Goal: Task Accomplishment & Management: Manage account settings

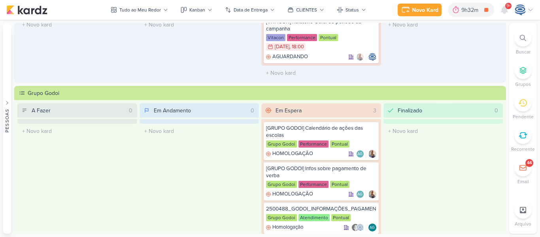
scroll to position [165, 0]
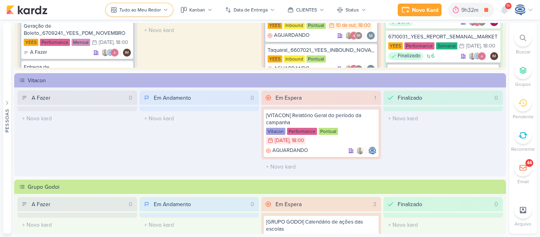
click at [153, 12] on div "Tudo ao Meu Redor" at bounding box center [140, 9] width 42 height 7
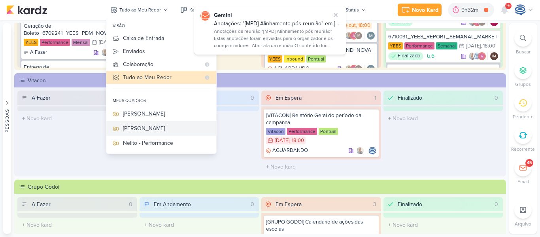
click at [142, 129] on div "[PERSON_NAME]" at bounding box center [166, 128] width 87 height 8
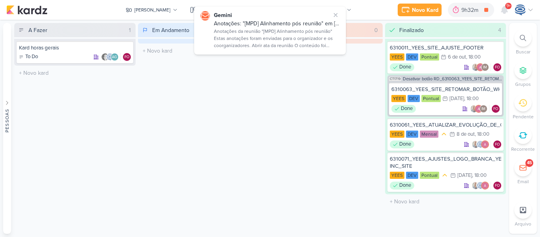
scroll to position [0, 0]
click at [255, 131] on div "Em Andamento 0 O título do kard deve ter menos que 100 caracteres" at bounding box center [198, 128] width 121 height 211
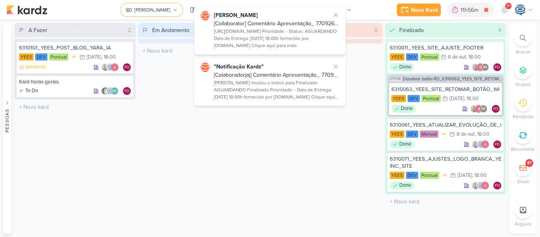
click at [168, 9] on div "[PERSON_NAME]" at bounding box center [152, 9] width 36 height 7
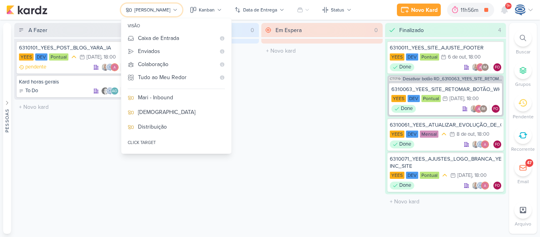
scroll to position [74, 0]
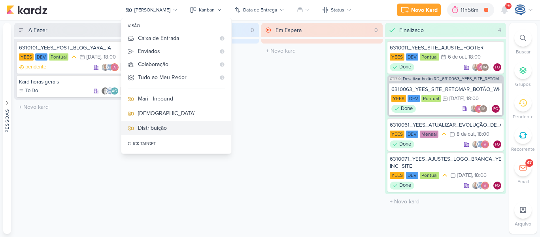
click at [162, 131] on div "Distribuição" at bounding box center [181, 128] width 87 height 8
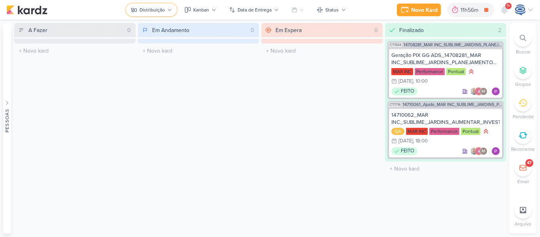
click at [159, 8] on div "Distribuição" at bounding box center [152, 9] width 25 height 7
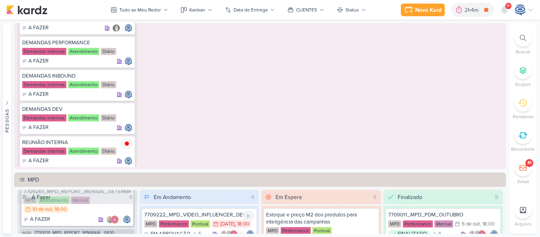
scroll to position [11, 0]
click at [126, 146] on icon at bounding box center [127, 143] width 6 height 6
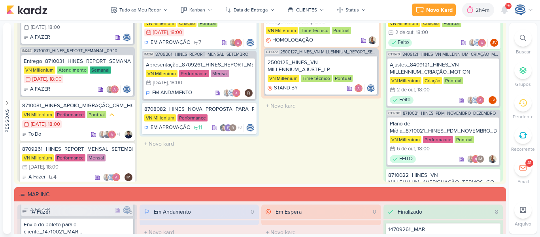
scroll to position [939, 0]
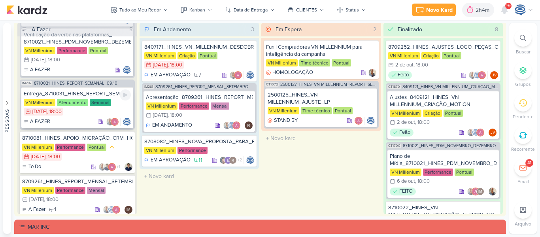
click at [109, 94] on div "Entrega_8710031_HINES_REPORT_SEMANAL_09.10" at bounding box center [77, 93] width 107 height 7
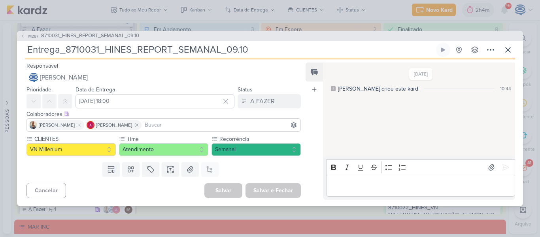
drag, startPoint x: 250, startPoint y: 50, endPoint x: 64, endPoint y: 51, distance: 185.1
click at [64, 51] on input "Entrega_8710031_HINES_REPORT_SEMANAL_09.10" at bounding box center [230, 50] width 410 height 14
click at [272, 98] on button "A FAZER" at bounding box center [269, 101] width 63 height 14
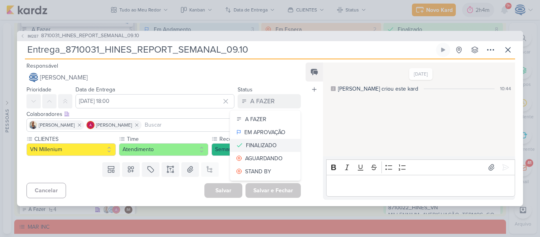
click at [258, 141] on div "FINALIZADO" at bounding box center [261, 145] width 31 height 8
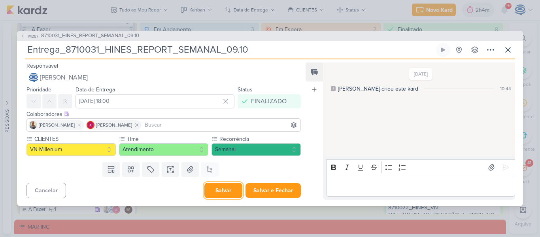
click at [224, 191] on button "Salvar" at bounding box center [223, 190] width 38 height 15
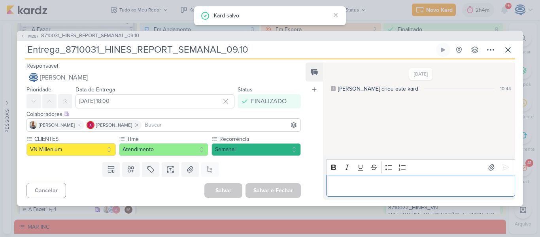
click at [421, 185] on p "Editor editing area: main" at bounding box center [420, 185] width 181 height 9
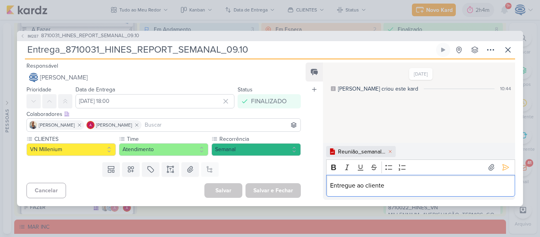
click at [488, 185] on p "Entregue ao cliente" at bounding box center [420, 185] width 181 height 9
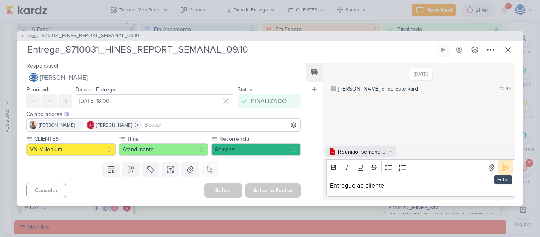
click at [503, 165] on icon at bounding box center [506, 168] width 6 height 6
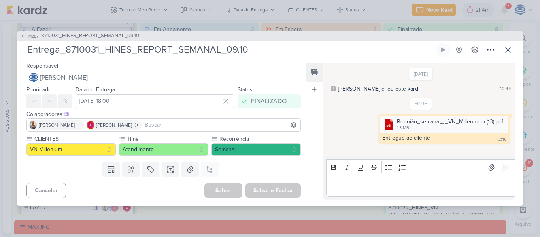
click at [133, 33] on span "8710031_HINES_REPORT_SEMANAL_09.10" at bounding box center [90, 36] width 98 height 8
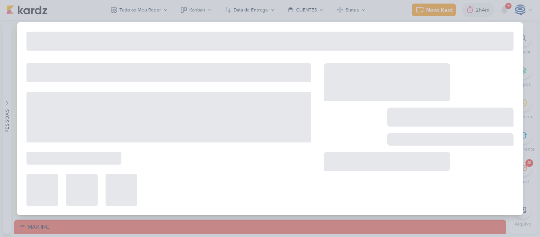
type input "8710031_HINES_REPORT_SEMANAL_09.10"
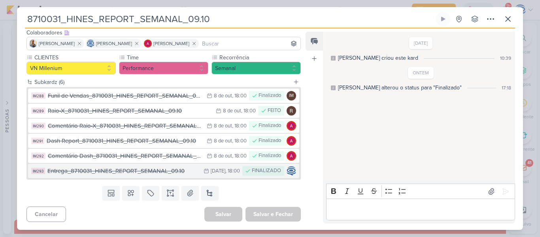
scroll to position [0, 0]
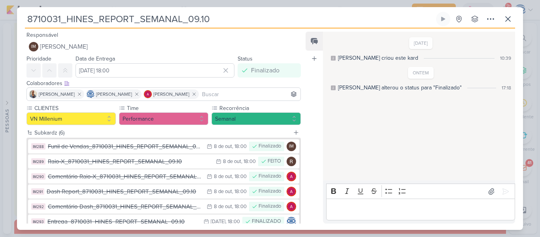
click at [515, 18] on div "8710031_HINES_REPORT_SEMANAL_09.10 Criado por Isabella nenhum grupo disponível" at bounding box center [270, 121] width 506 height 218
click at [509, 18] on icon at bounding box center [508, 19] width 5 height 5
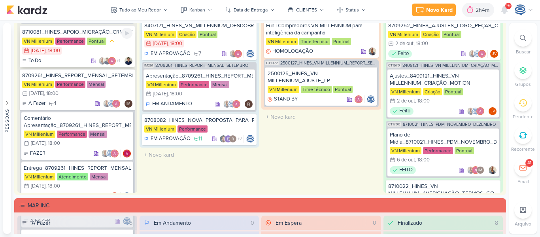
scroll to position [240, 0]
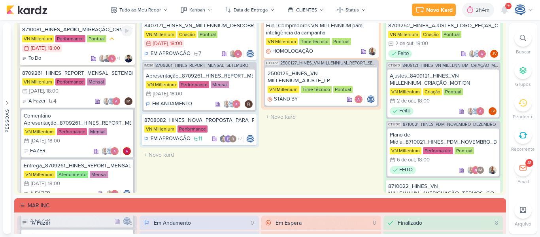
click at [88, 50] on div "VN Millenium Performance Pontual 9/10 9 de out , 18:00" at bounding box center [77, 44] width 110 height 18
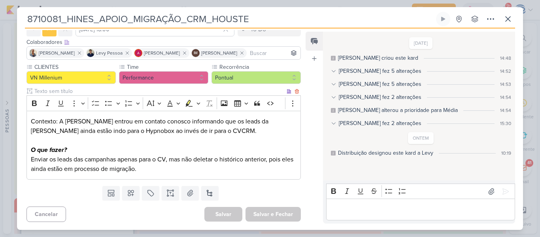
scroll to position [0, 0]
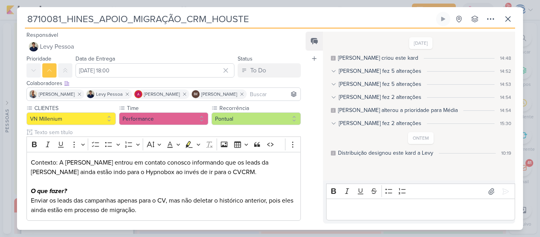
drag, startPoint x: 249, startPoint y: 21, endPoint x: 27, endPoint y: 17, distance: 221.5
click at [26, 19] on input "8710081_HINES_APOIO_MIGRAÇÃO_CRM_HOUSTE" at bounding box center [230, 19] width 410 height 14
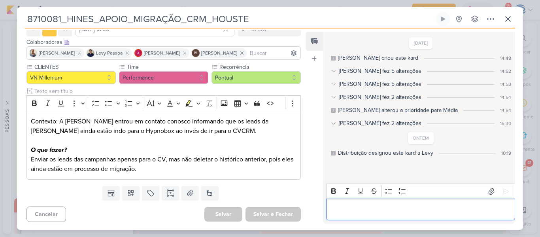
click at [377, 212] on p "Editor editing area: main" at bounding box center [420, 209] width 181 height 9
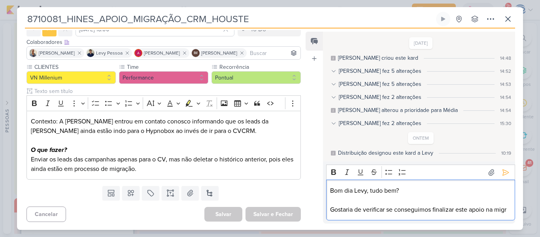
scroll to position [7, 0]
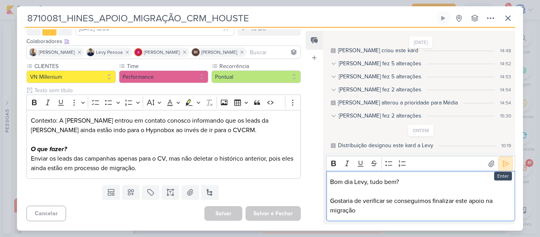
click at [503, 167] on icon at bounding box center [506, 164] width 8 height 8
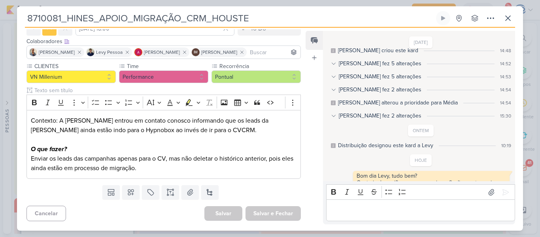
scroll to position [24, 0]
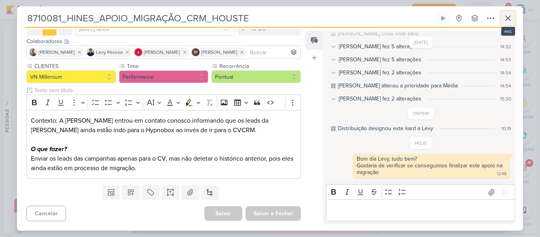
click at [507, 19] on icon at bounding box center [507, 17] width 9 height 9
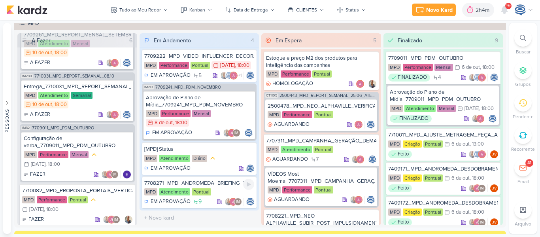
scroll to position [11, 0]
click at [109, 107] on div "MPD Atendimento Semanal 10/10 10 de out , 18:00" at bounding box center [77, 100] width 107 height 17
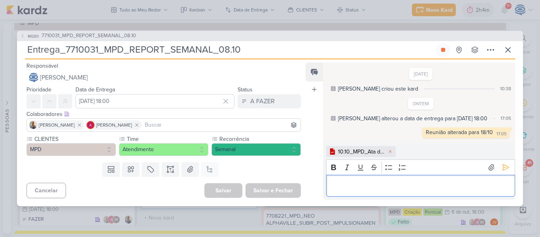
click at [492, 182] on p "Editor editing area: main" at bounding box center [420, 185] width 181 height 9
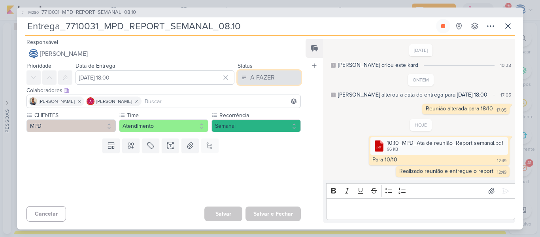
click at [267, 82] on div "A FAZER" at bounding box center [262, 77] width 25 height 9
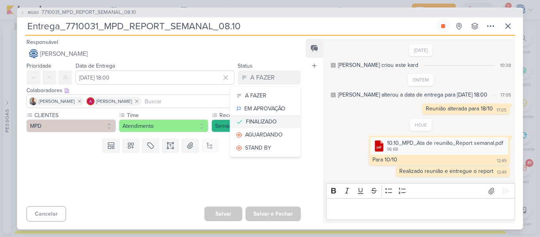
click at [258, 119] on div "FINALIZADO" at bounding box center [261, 121] width 31 height 8
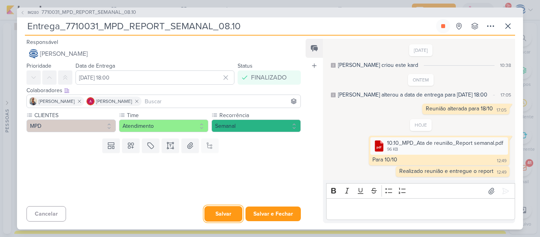
click at [219, 217] on button "Salvar" at bounding box center [223, 213] width 38 height 15
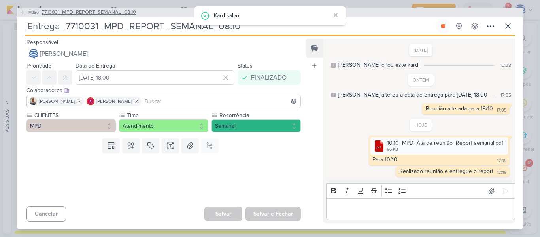
click at [104, 13] on span "7710031_MPD_REPORT_SEMANAL_08.10" at bounding box center [89, 13] width 95 height 8
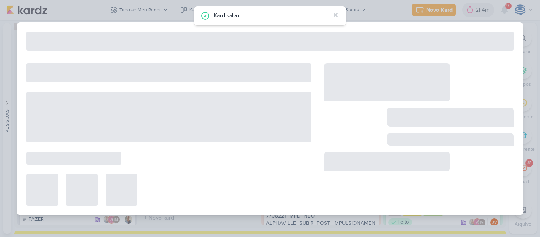
type input "7710031_MPD_REPORT_SEMANAL_08.10"
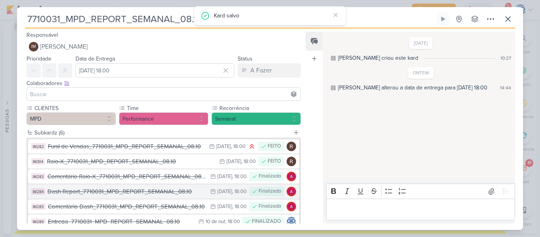
scroll to position [51, 0]
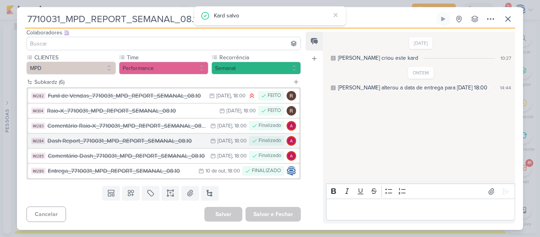
click at [168, 143] on div "Dash Report_7710031_MPD_REPORT_SEMANAL_08.10" at bounding box center [126, 140] width 159 height 9
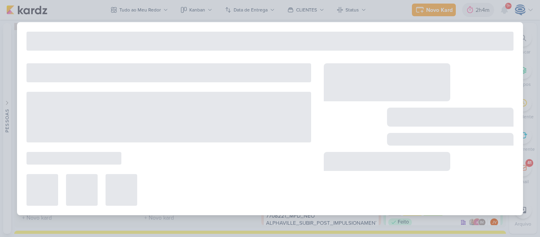
type input "Dash Report_7710031_MPD_REPORT_SEMANAL_08.10"
type input "7 de outubro de 2025 às 18:00"
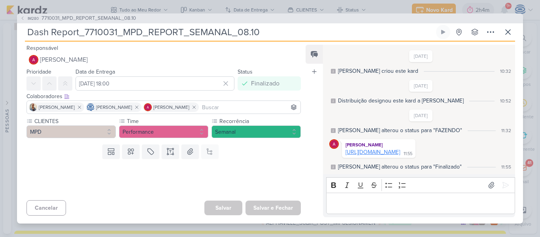
click at [400, 150] on link "https://lookerstudio.google.com/s/oq2B4t95zPk" at bounding box center [373, 152] width 55 height 7
drag, startPoint x: 270, startPoint y: 34, endPoint x: 84, endPoint y: 28, distance: 185.6
click at [84, 28] on input "Dash Report_7710031_MPD_REPORT_SEMANAL_08.10" at bounding box center [230, 32] width 410 height 14
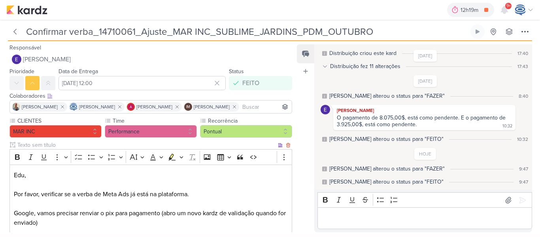
scroll to position [84, 0]
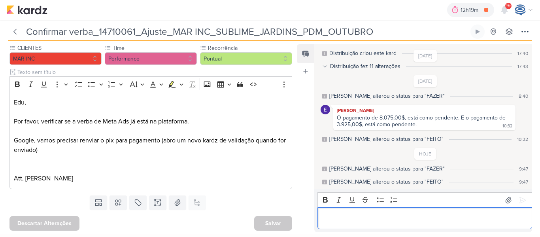
click at [376, 225] on div "Editor editing area: main" at bounding box center [425, 218] width 215 height 22
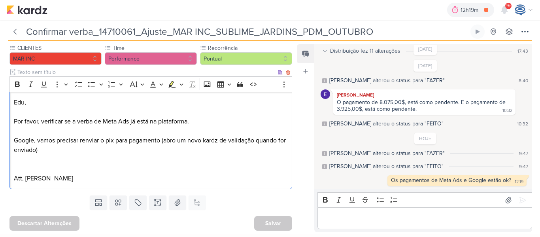
click at [170, 150] on p "Google, vamos precisar renviar o pix para pagamento (abro um novo kardz de vali…" at bounding box center [151, 145] width 274 height 19
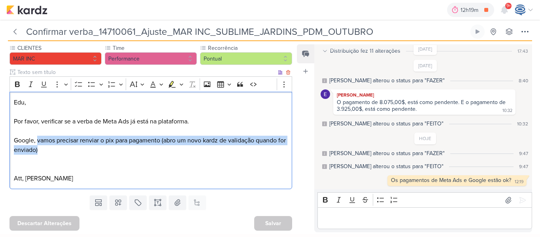
drag, startPoint x: 105, startPoint y: 149, endPoint x: 37, endPoint y: 141, distance: 68.4
click at [37, 141] on p "Google, vamos precisar renviar o pix para pagamento (abro um novo kardz de vali…" at bounding box center [151, 145] width 274 height 19
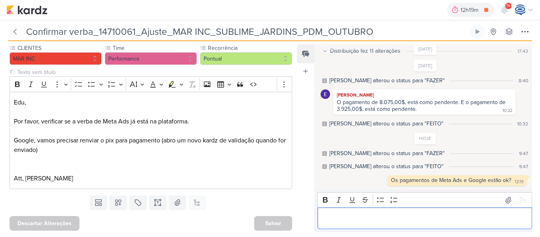
click at [336, 220] on p "Editor editing area: main" at bounding box center [425, 218] width 206 height 9
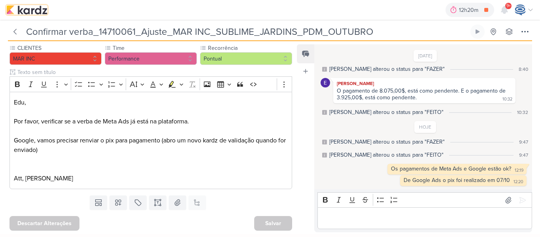
click at [36, 7] on img at bounding box center [26, 9] width 41 height 9
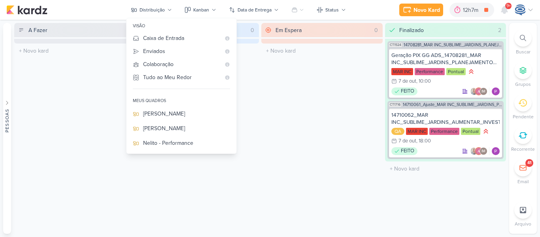
click at [325, 89] on div "Em Espera 0 O título do kard deve ter menos que 100 caracteres" at bounding box center [321, 128] width 121 height 211
